Goal: Task Accomplishment & Management: Manage account settings

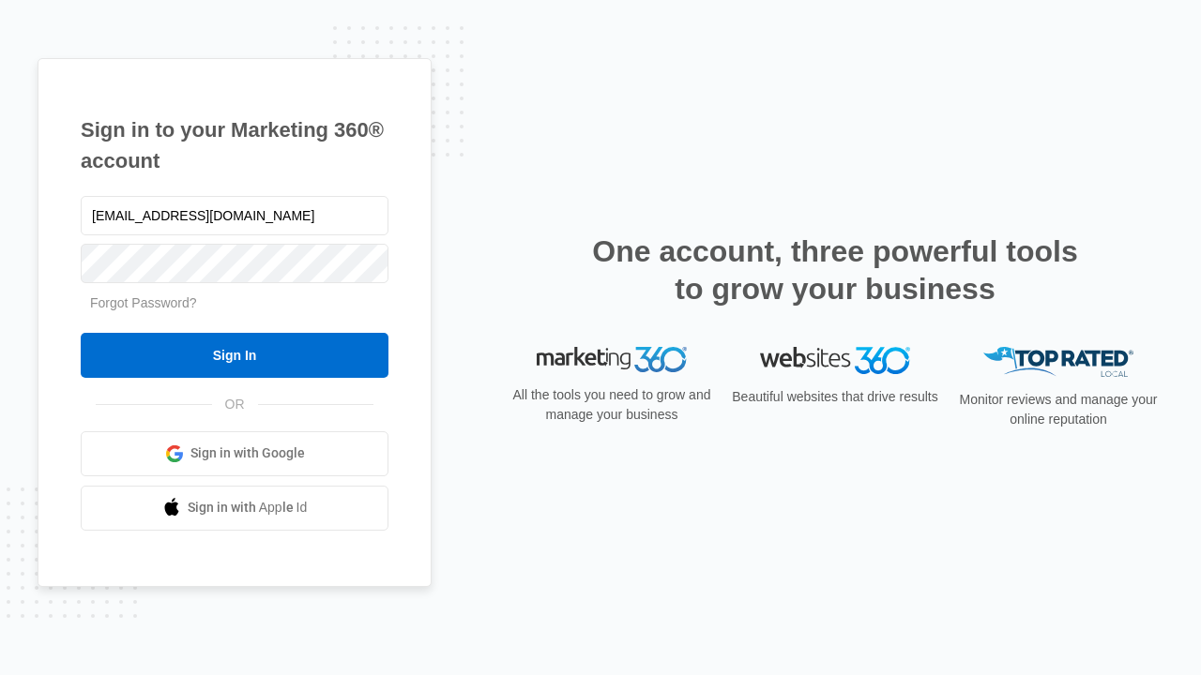
type input "[EMAIL_ADDRESS][DOMAIN_NAME]"
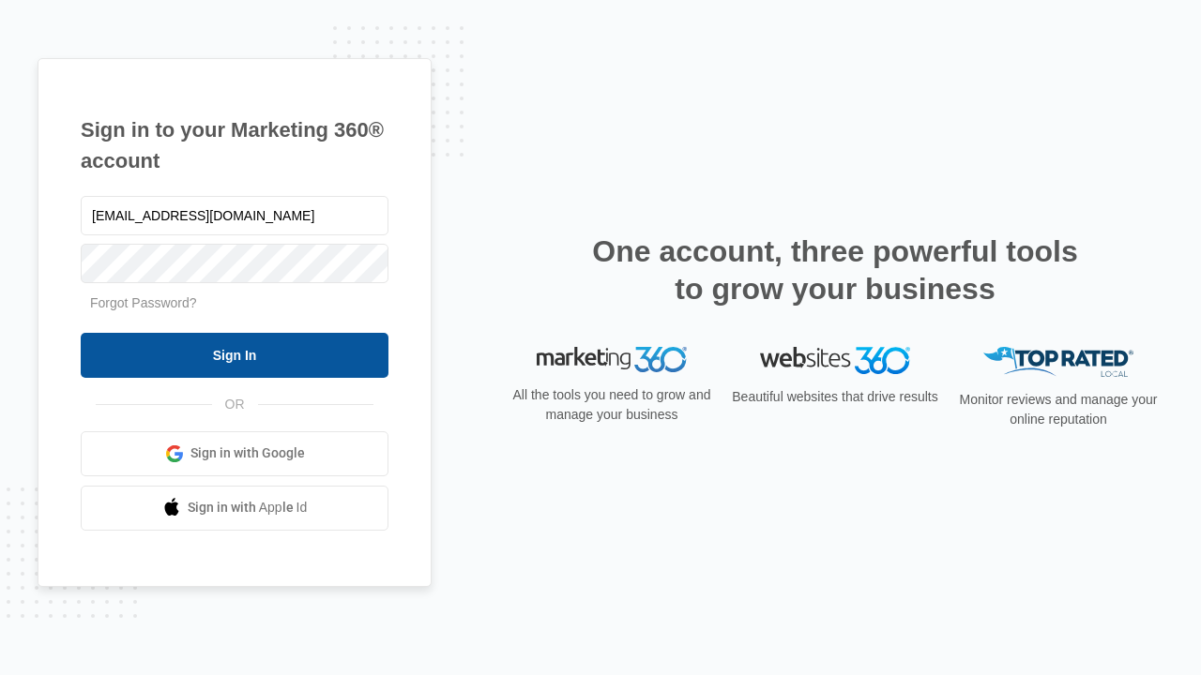
click at [235, 355] on input "Sign In" at bounding box center [235, 355] width 308 height 45
